Goal: Information Seeking & Learning: Find specific fact

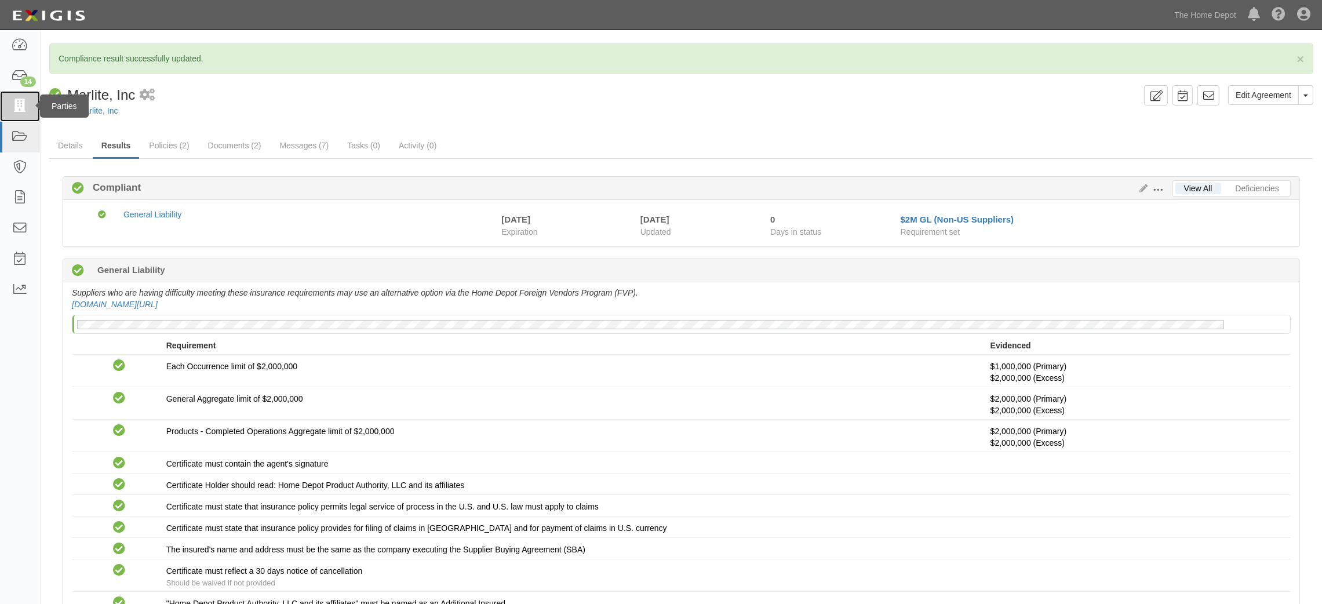
click at [12, 112] on icon at bounding box center [20, 106] width 16 height 13
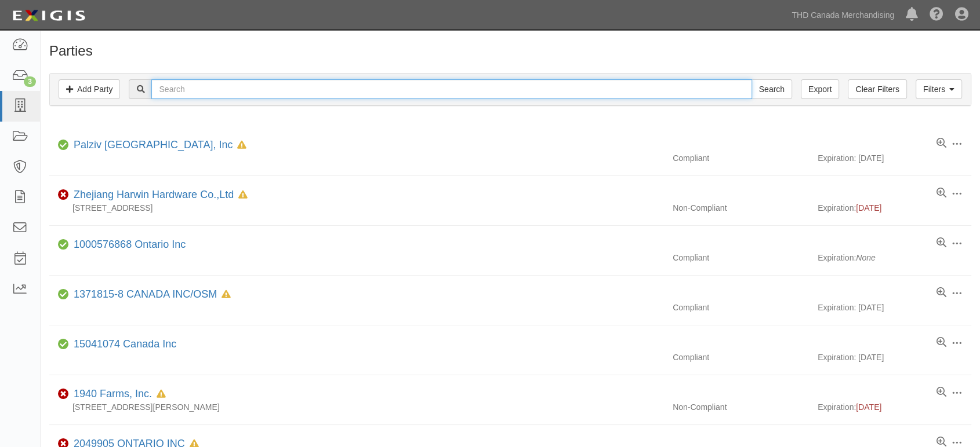
click at [259, 88] on input "text" at bounding box center [451, 89] width 600 height 20
type input "mascot metak"
click at [751, 79] on input "Search" at bounding box center [771, 89] width 41 height 20
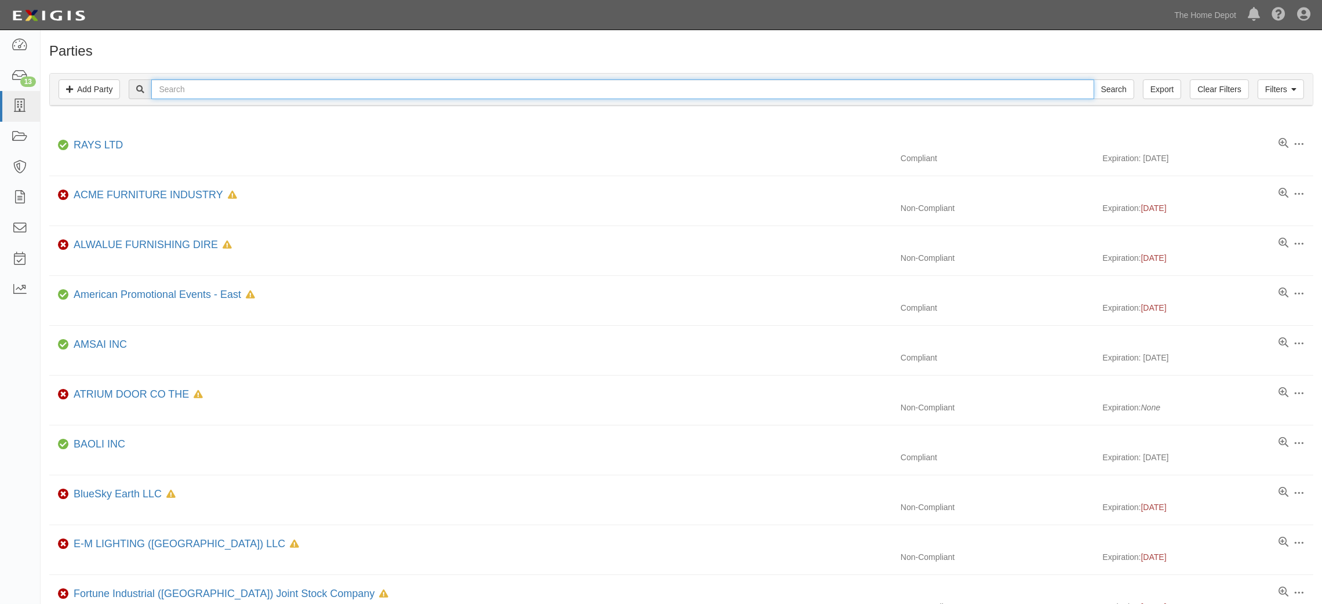
click at [183, 97] on input "text" at bounding box center [622, 89] width 942 height 20
type input "zi chen"
click at [1094, 79] on input "Search" at bounding box center [1114, 89] width 41 height 20
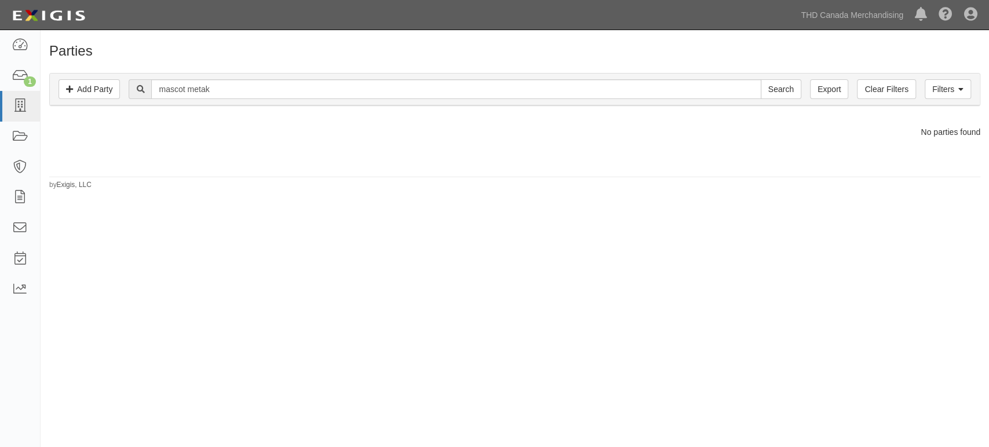
click at [259, 101] on div "Filters Add Party Clear Filters Export mascot metak Search Filters" at bounding box center [515, 90] width 930 height 32
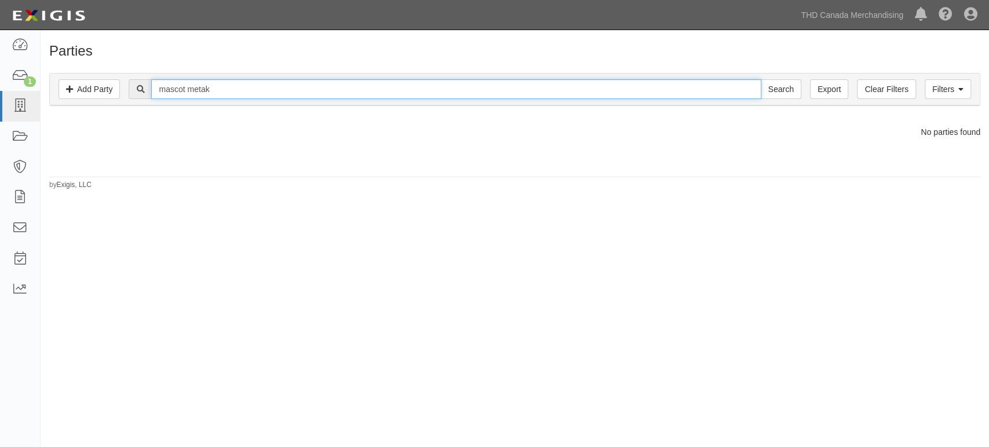
click at [263, 92] on input "mascot metak" at bounding box center [456, 89] width 610 height 20
type input "mascot metal"
click at [761, 79] on input "Search" at bounding box center [781, 89] width 41 height 20
click at [304, 88] on input "mascot metal" at bounding box center [456, 89] width 610 height 20
click at [302, 86] on input "mascot metal" at bounding box center [456, 89] width 610 height 20
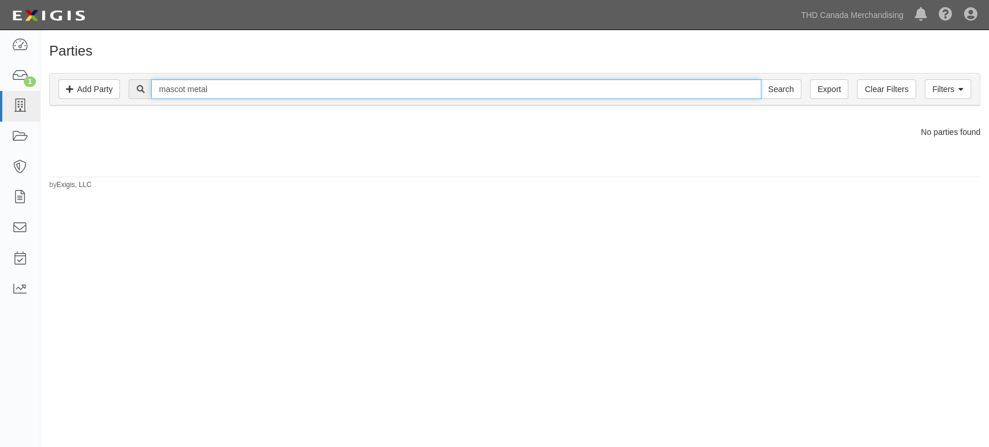
click at [302, 86] on input "mascot metal" at bounding box center [456, 89] width 610 height 20
type input "oriental export"
click at [761, 79] on input "Search" at bounding box center [781, 89] width 41 height 20
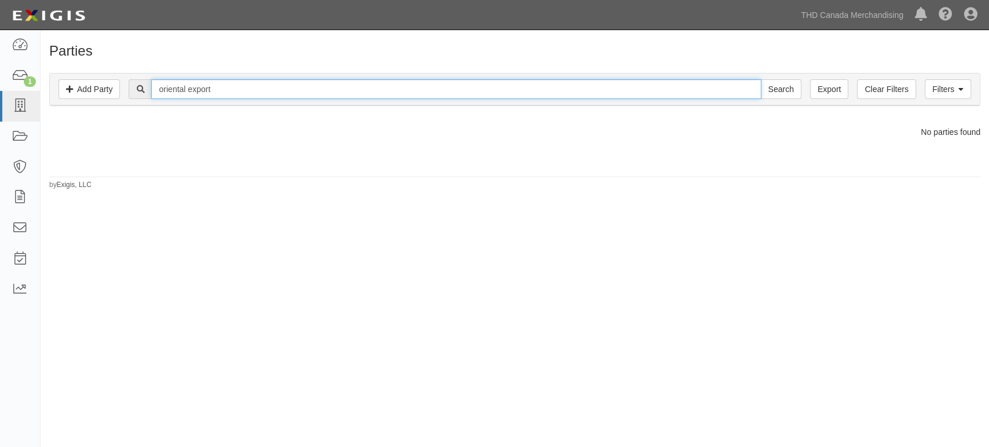
click at [241, 88] on input "oriental export" at bounding box center [456, 89] width 610 height 20
type input "Oriental Export Corporation"
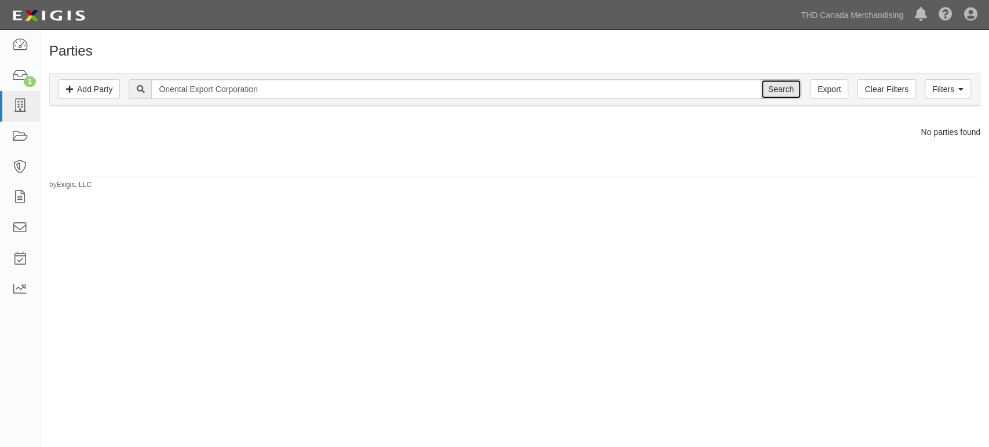
click at [780, 92] on input "Search" at bounding box center [781, 89] width 41 height 20
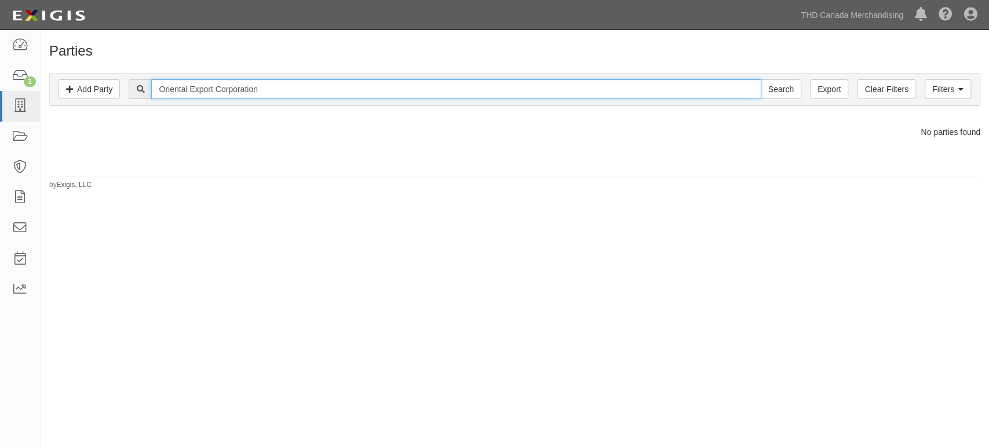
click at [264, 92] on input "Oriental Export Corporation" at bounding box center [456, 89] width 610 height 20
type input "[PERSON_NAME]"
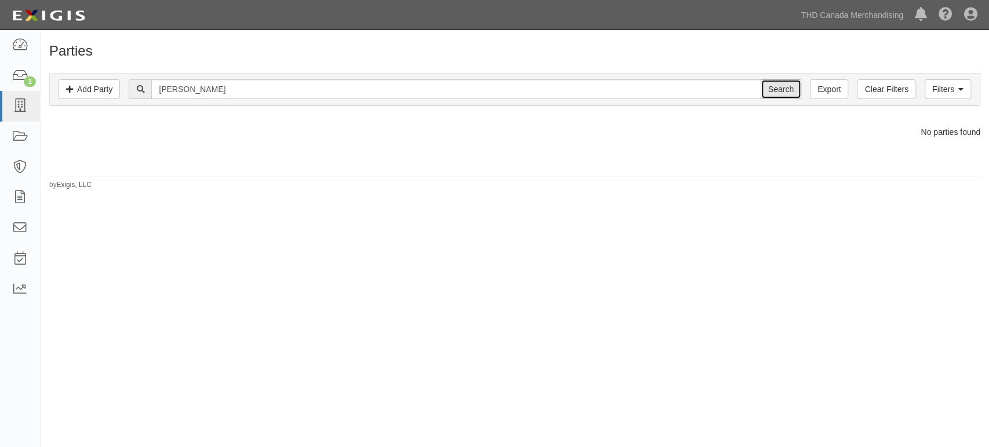
click at [788, 87] on input "Search" at bounding box center [781, 89] width 41 height 20
drag, startPoint x: 679, startPoint y: 137, endPoint x: 711, endPoint y: 12, distance: 129.0
click at [679, 137] on div "No parties found" at bounding box center [515, 132] width 949 height 12
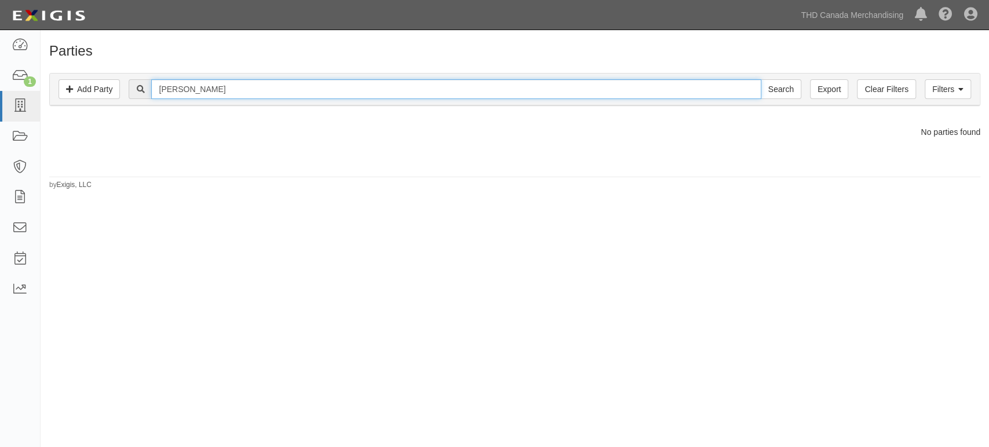
click at [225, 92] on input "[PERSON_NAME]" at bounding box center [456, 89] width 610 height 20
click at [224, 92] on input "[PERSON_NAME]" at bounding box center [456, 89] width 610 height 20
type input "AC"
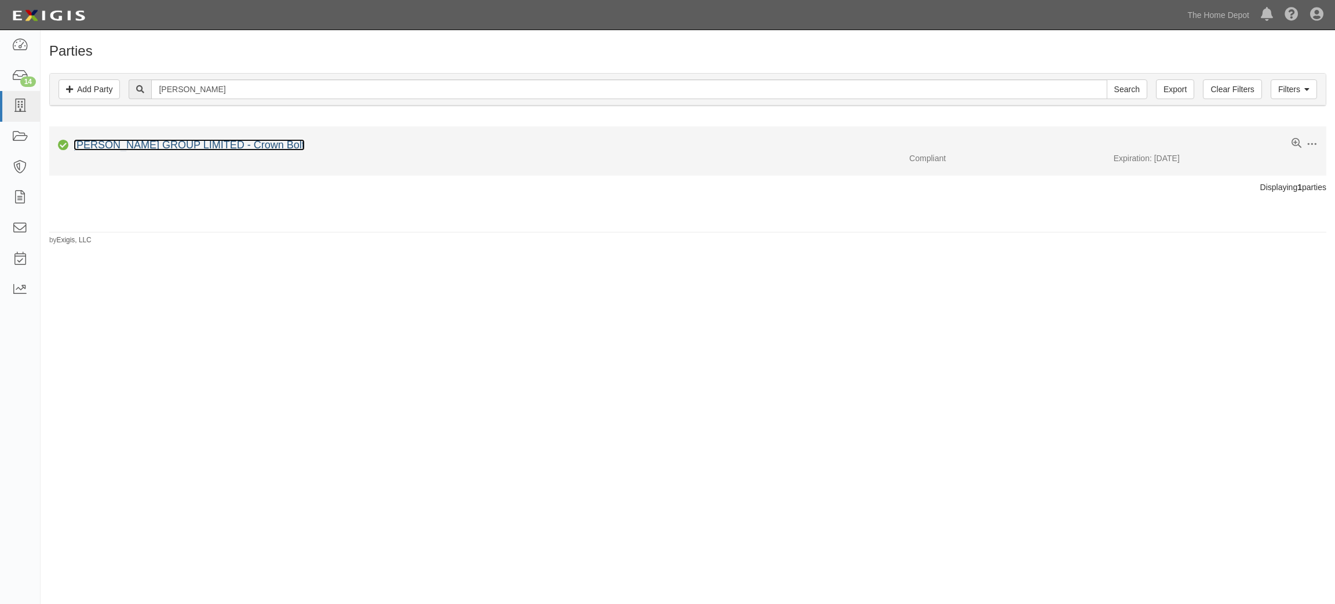
drag, startPoint x: 0, startPoint y: 0, endPoint x: 218, endPoint y: 145, distance: 262.0
click at [218, 145] on link "[PERSON_NAME] GROUP LIMITED - Crown Bolt" at bounding box center [189, 145] width 231 height 12
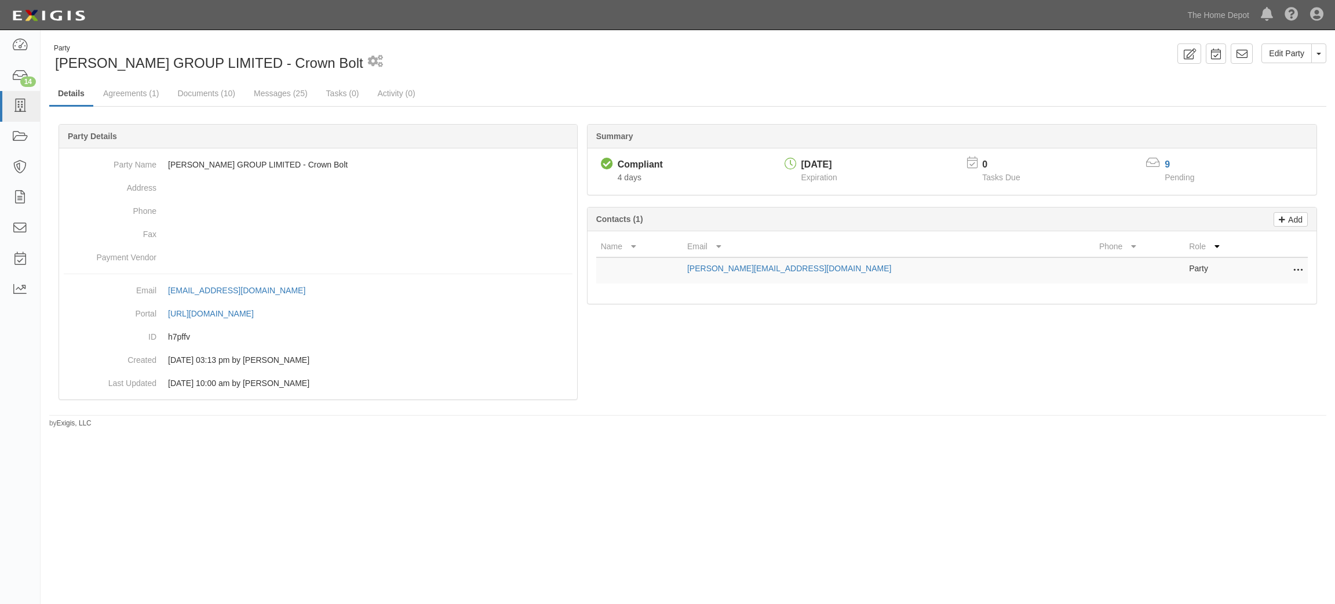
click at [736, 420] on div "Party [PERSON_NAME] GROUP LIMITED - Crown Bolt 1 scheduled workflow Edit Party …" at bounding box center [688, 235] width 1295 height 385
click at [227, 95] on link "Documents (10)" at bounding box center [206, 94] width 75 height 25
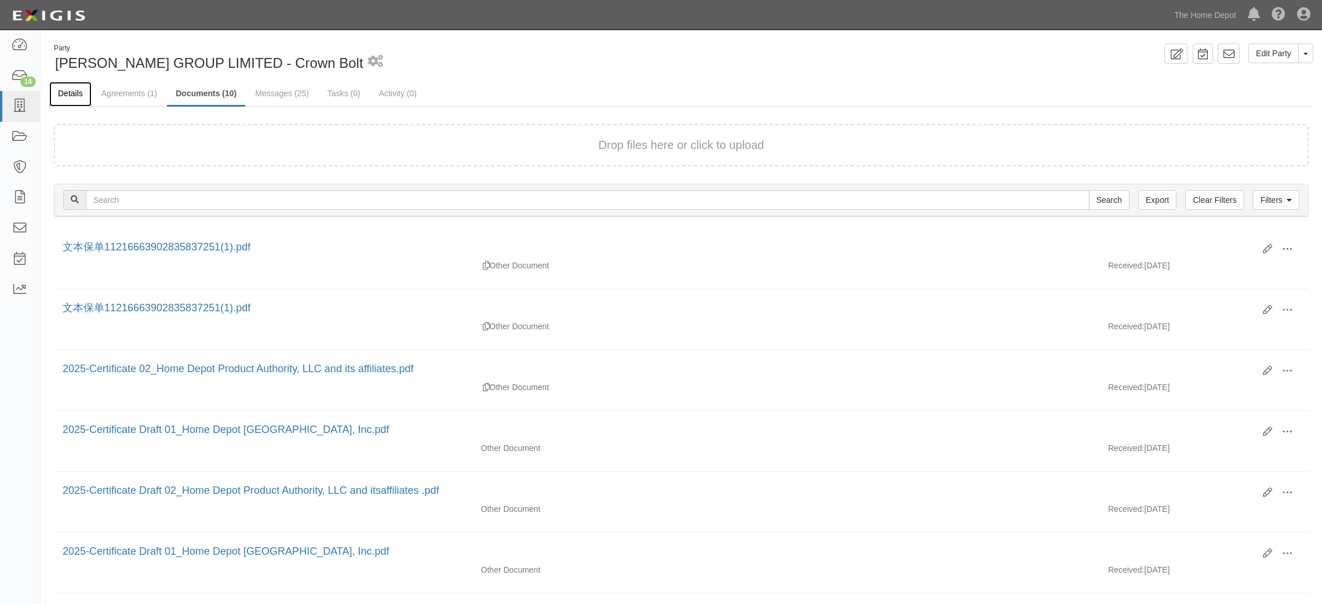
click at [71, 93] on link "Details" at bounding box center [70, 94] width 42 height 25
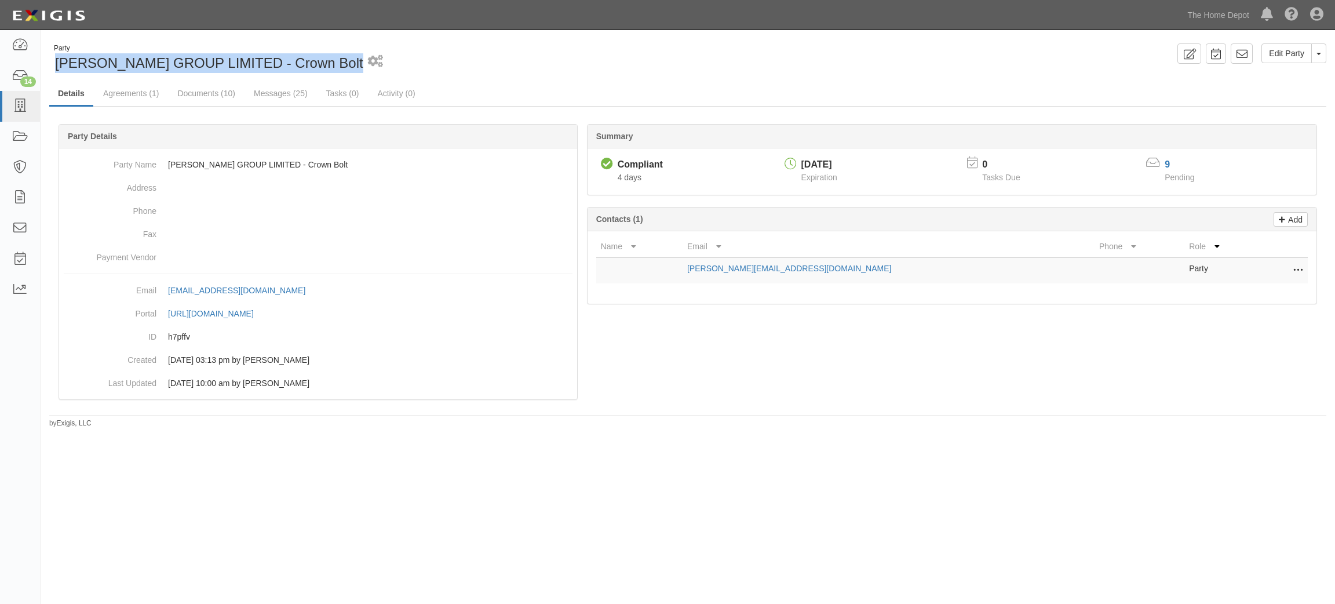
drag, startPoint x: 53, startPoint y: 61, endPoint x: 326, endPoint y: 55, distance: 272.5
click at [326, 55] on div "Party ZI CHEN GROUP LIMITED - Crown Bolt 1 scheduled workflow" at bounding box center [364, 58] width 630 height 30
click at [548, 61] on div "Party ZI CHEN GROUP LIMITED - Crown Bolt 1 scheduled workflow" at bounding box center [364, 58] width 630 height 30
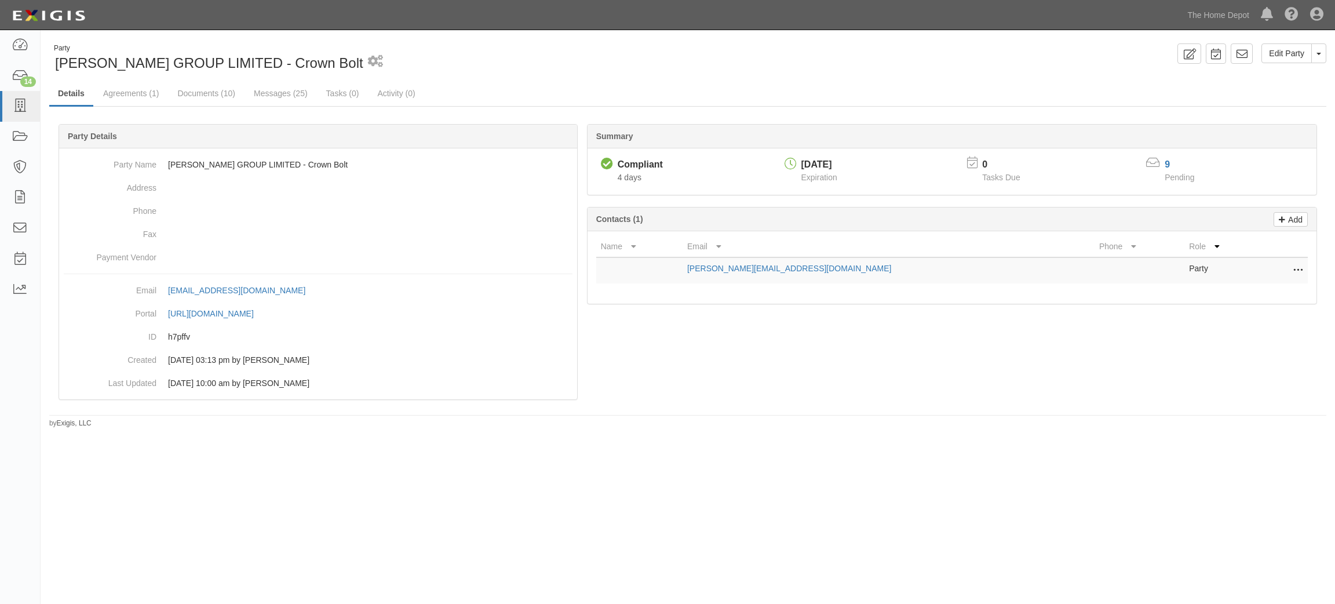
click at [992, 399] on div at bounding box center [687, 276] width 1277 height 270
click at [25, 117] on link at bounding box center [20, 106] width 40 height 31
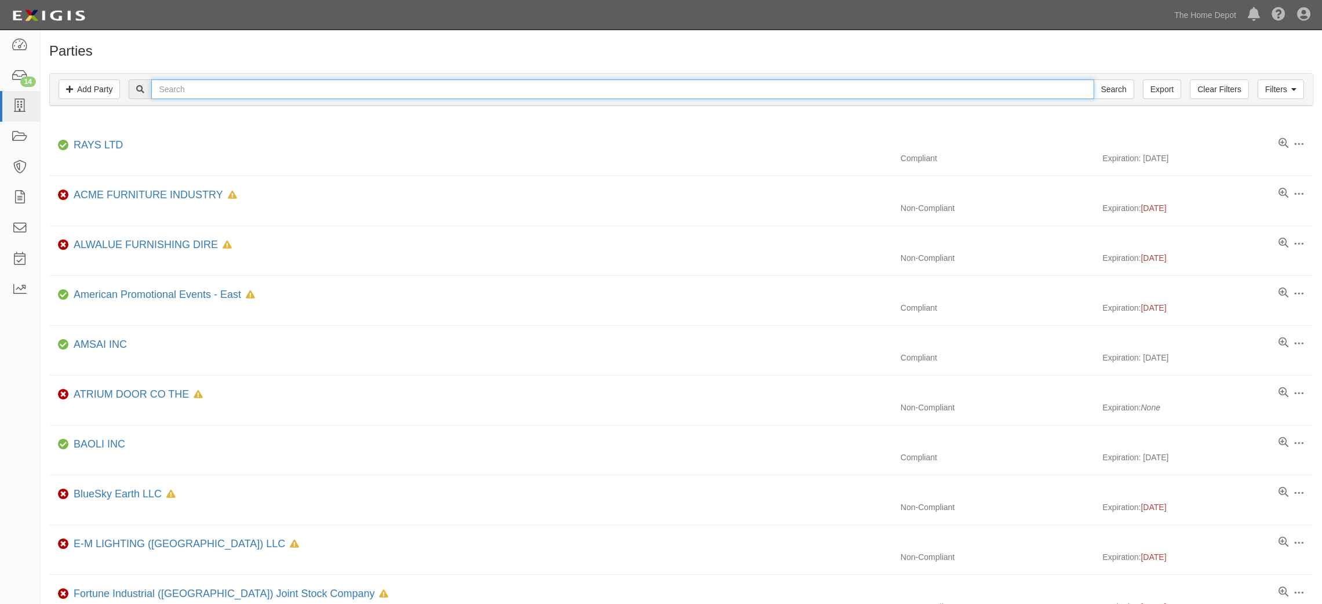
click at [181, 82] on input "text" at bounding box center [622, 89] width 942 height 20
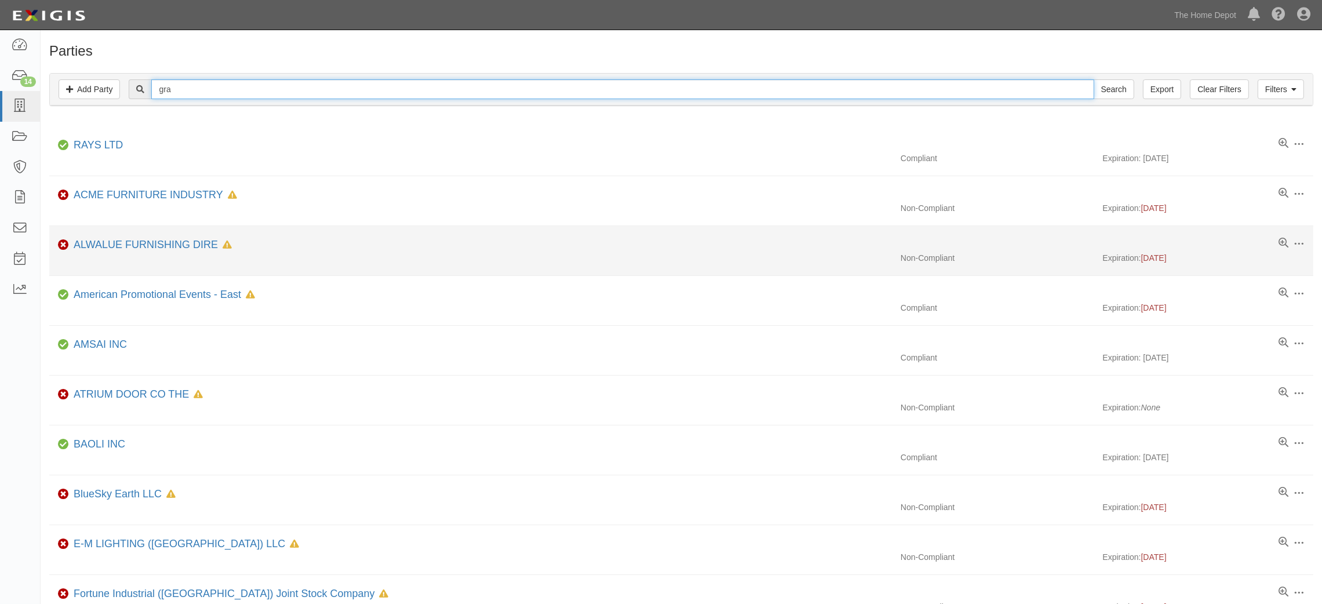
type input "grand well"
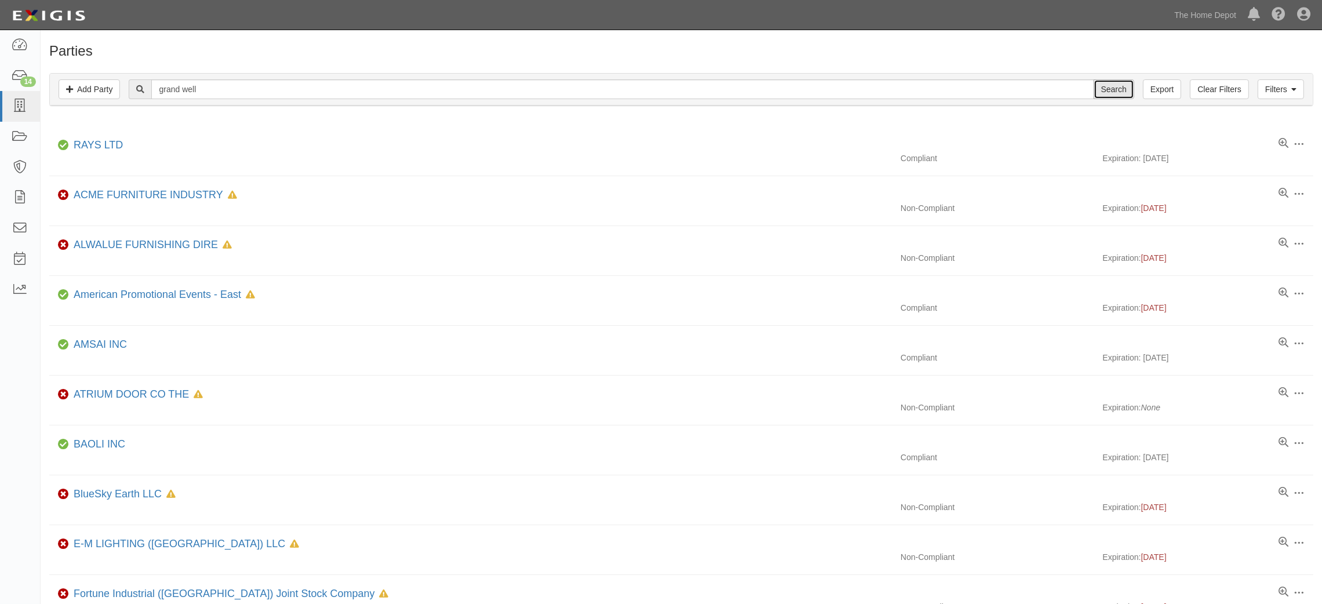
click at [1104, 88] on input "Search" at bounding box center [1114, 89] width 41 height 20
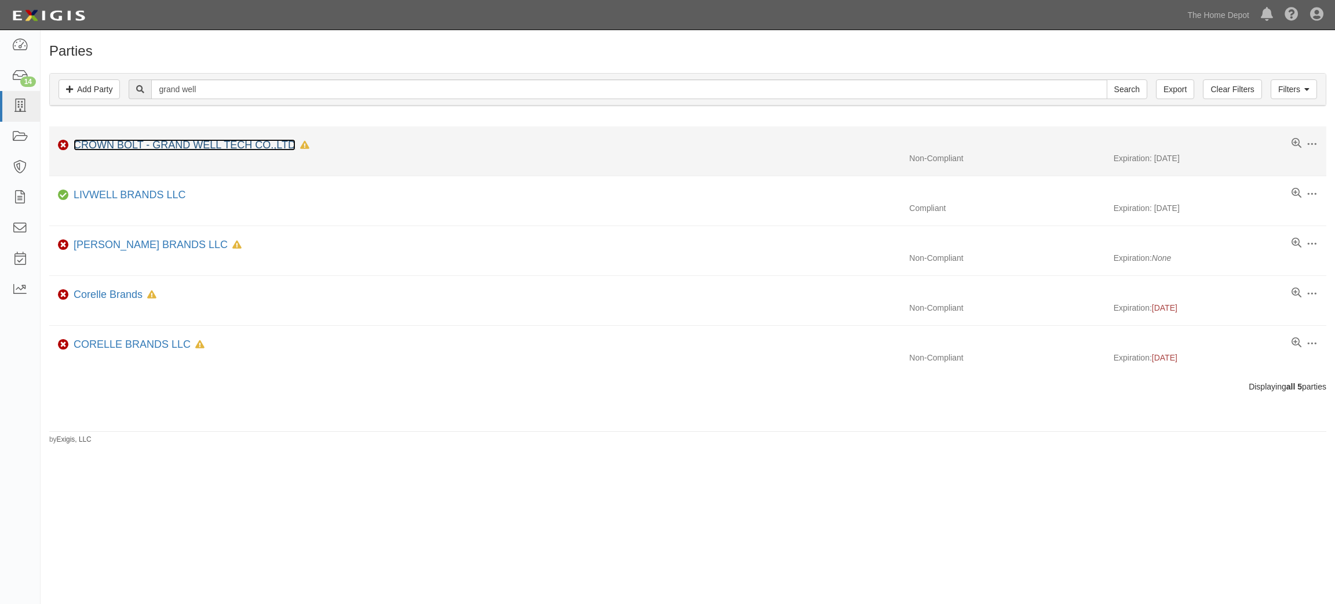
click at [187, 146] on link "CROWN BOLT - GRAND WELL TECH CO.,LTD" at bounding box center [185, 145] width 222 height 12
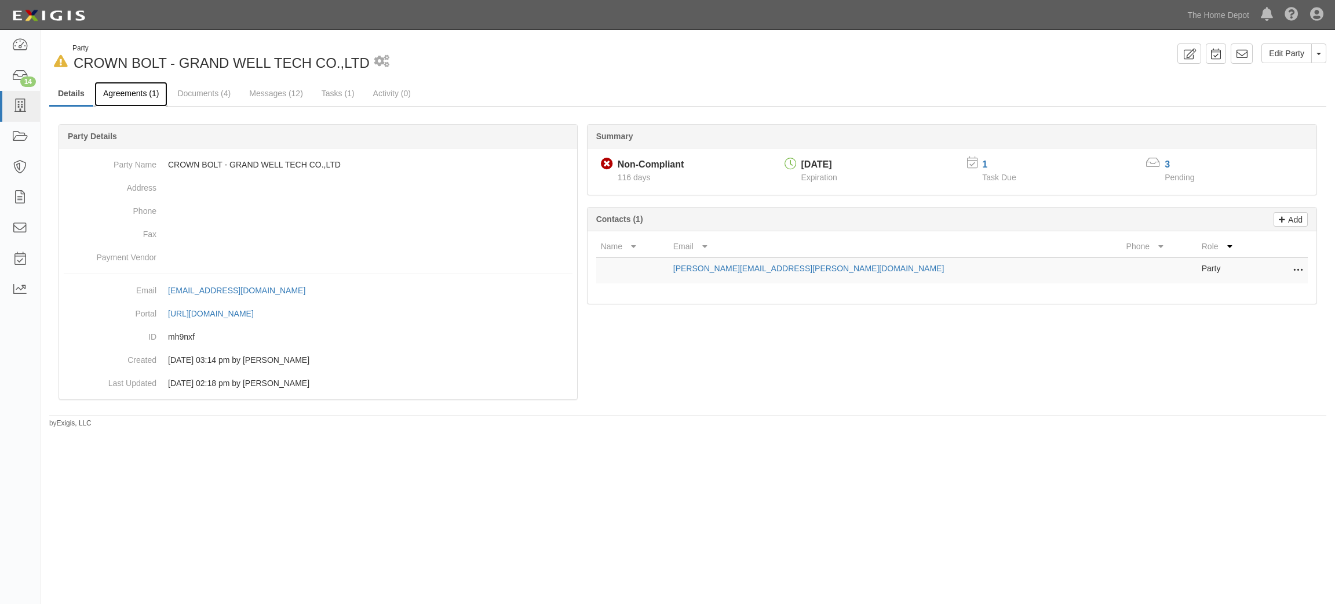
click at [126, 86] on link "Agreements (1)" at bounding box center [130, 94] width 73 height 25
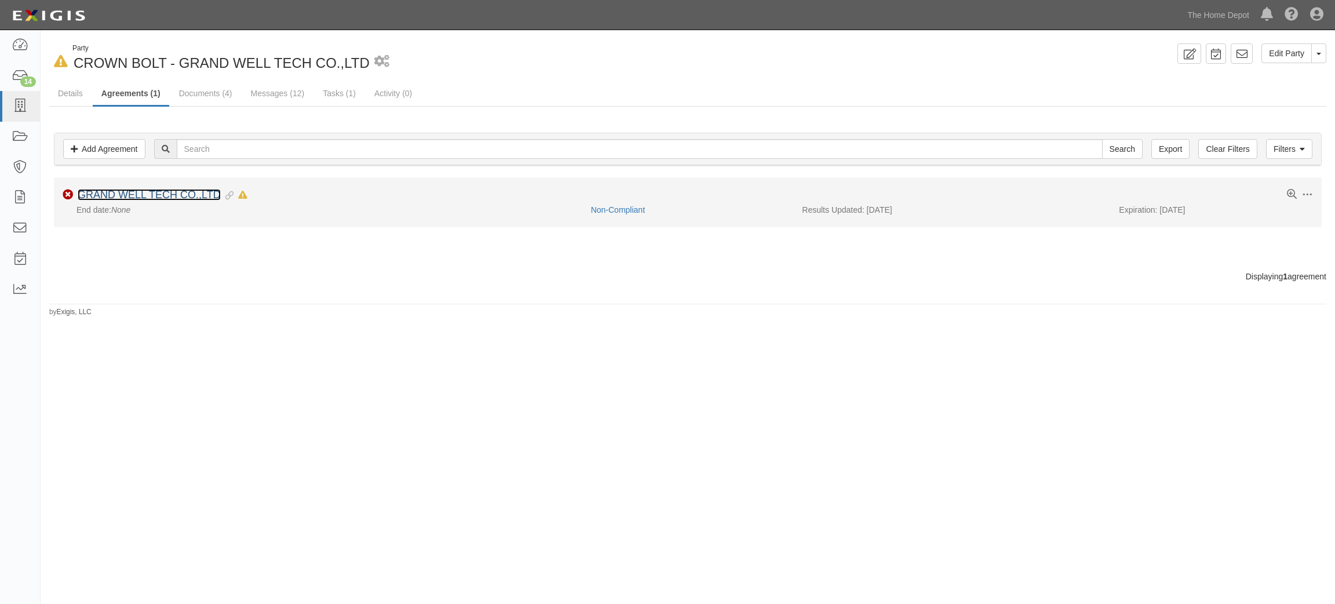
click at [173, 197] on link "GRAND WELL TECH CO.,LTD" at bounding box center [149, 195] width 143 height 12
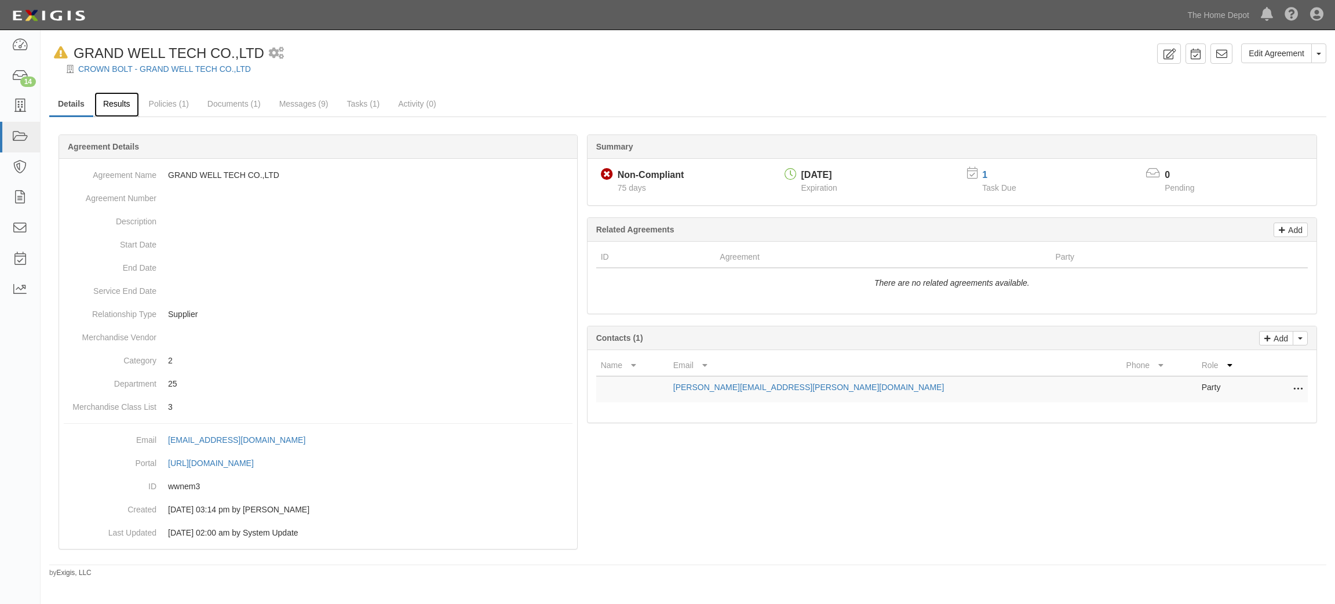
click at [106, 100] on link "Results" at bounding box center [116, 104] width 45 height 25
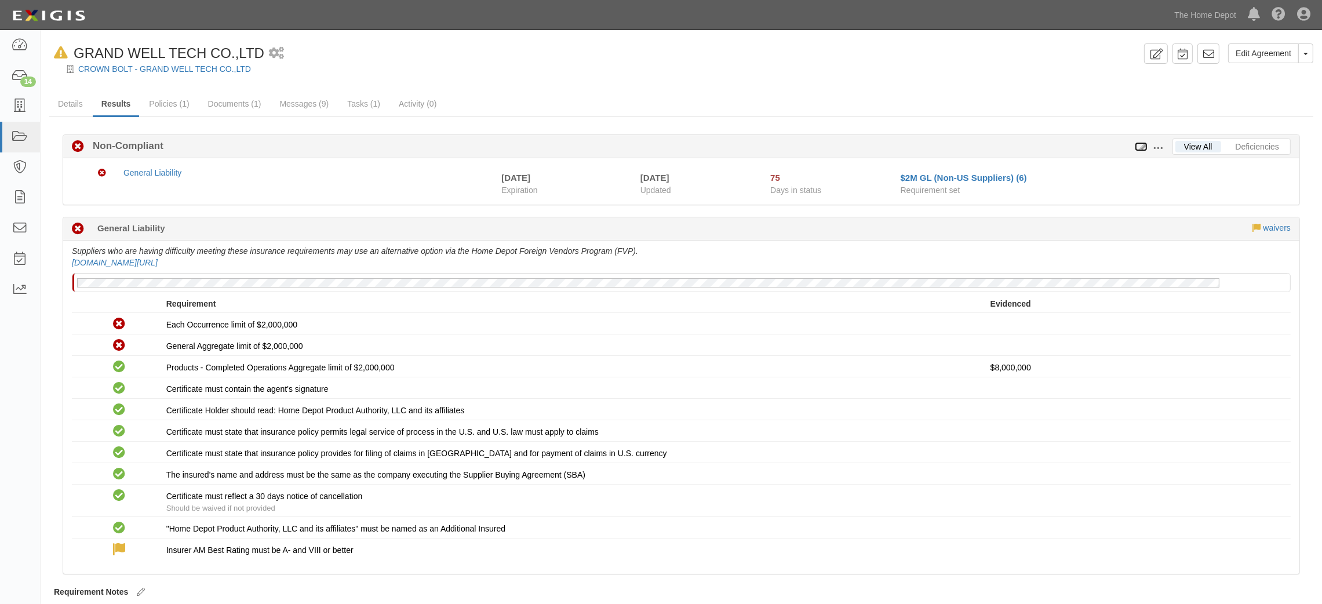
click at [1142, 143] on icon at bounding box center [1141, 147] width 13 height 8
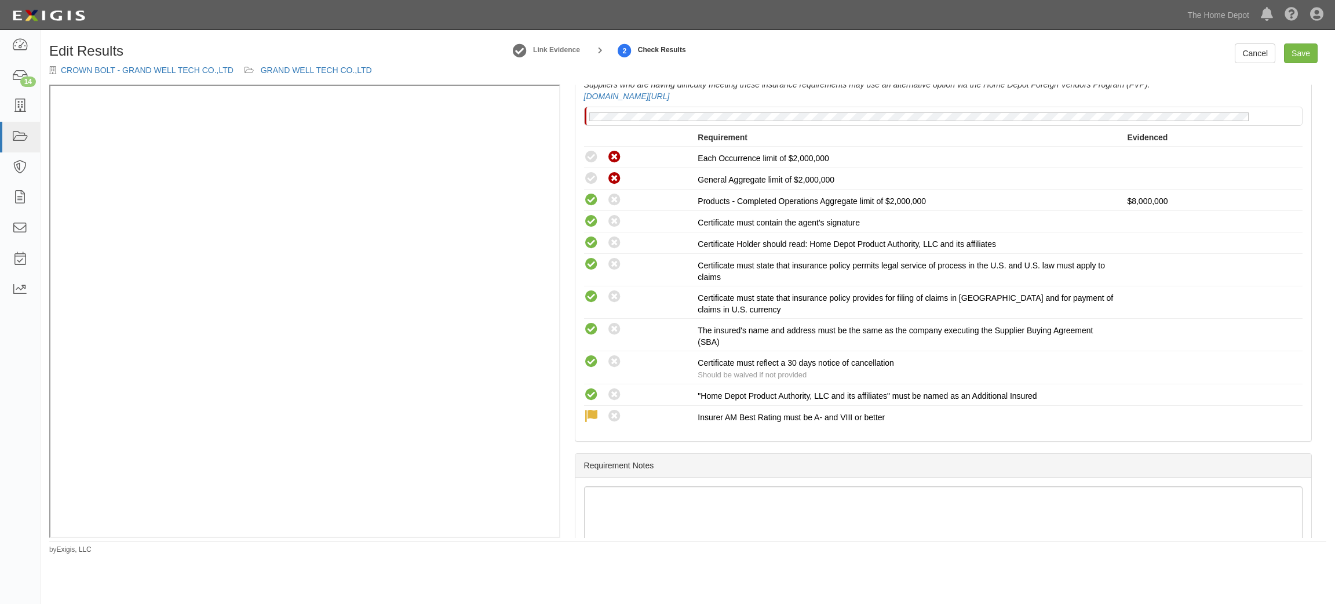
scroll to position [174, 0]
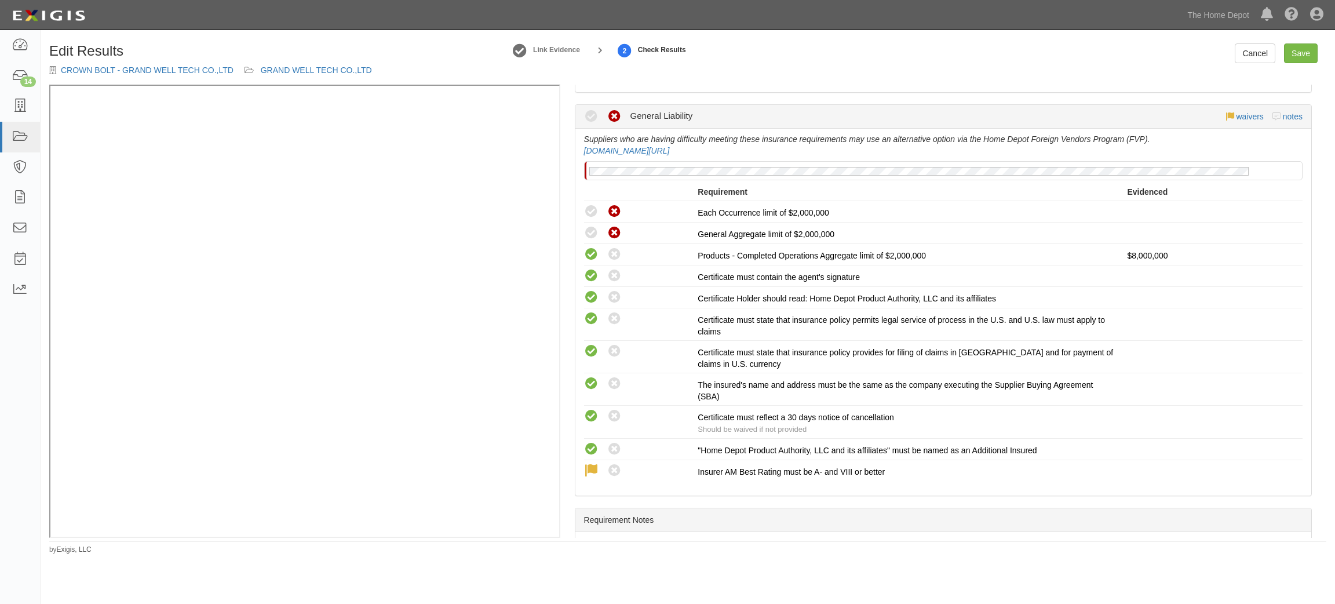
click at [1261, 70] on div "Edit Results CROWN BOLT - GRAND WELL TECH CO.,LTD GRAND WELL TECH CO.,LTD Link …" at bounding box center [688, 63] width 1295 height 41
click at [1257, 60] on link "Cancel" at bounding box center [1255, 53] width 41 height 20
